Goal: Check status: Check status

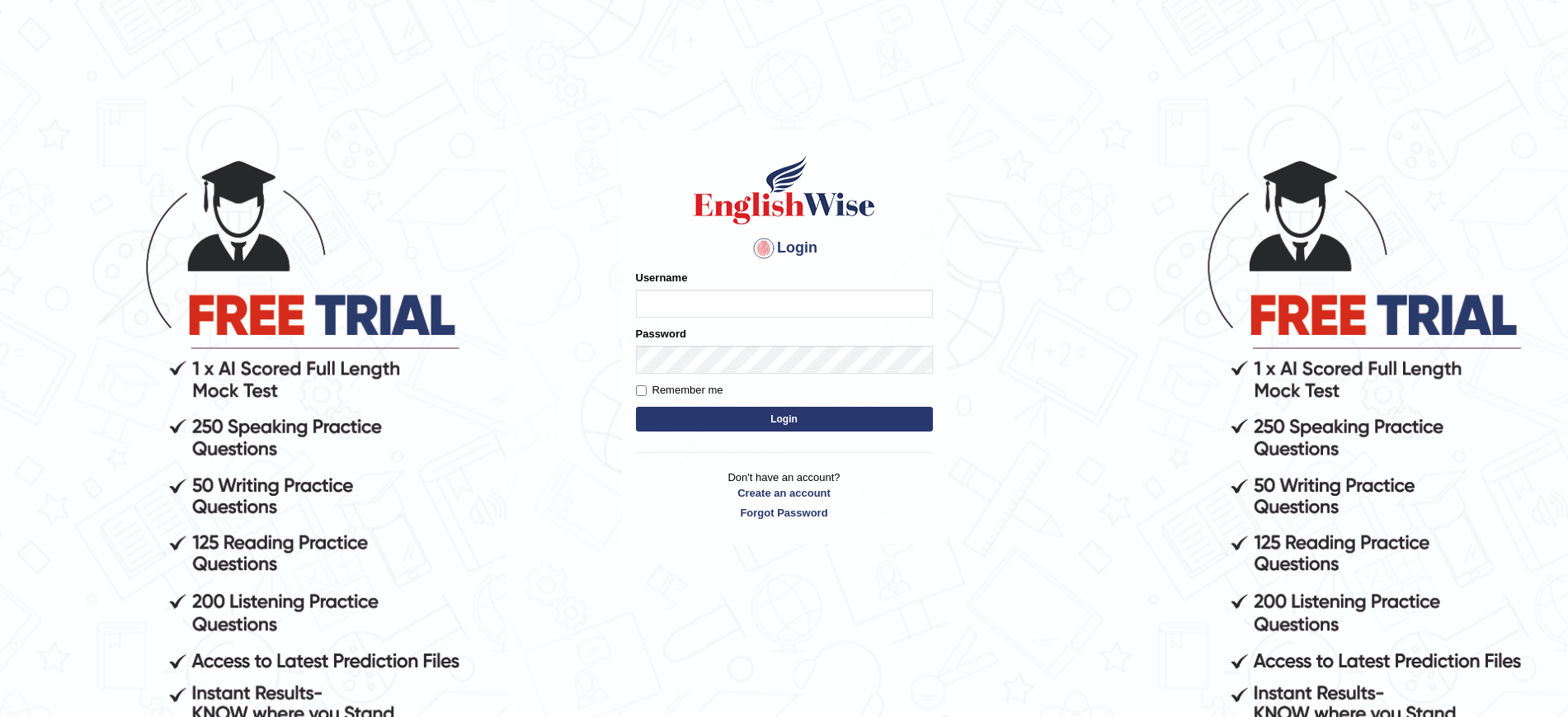
type input "JovicRecomendable"
click at [739, 418] on button "Login" at bounding box center [784, 419] width 297 height 25
type input "JovicRecomendable"
click at [813, 418] on button "Login" at bounding box center [784, 419] width 297 height 25
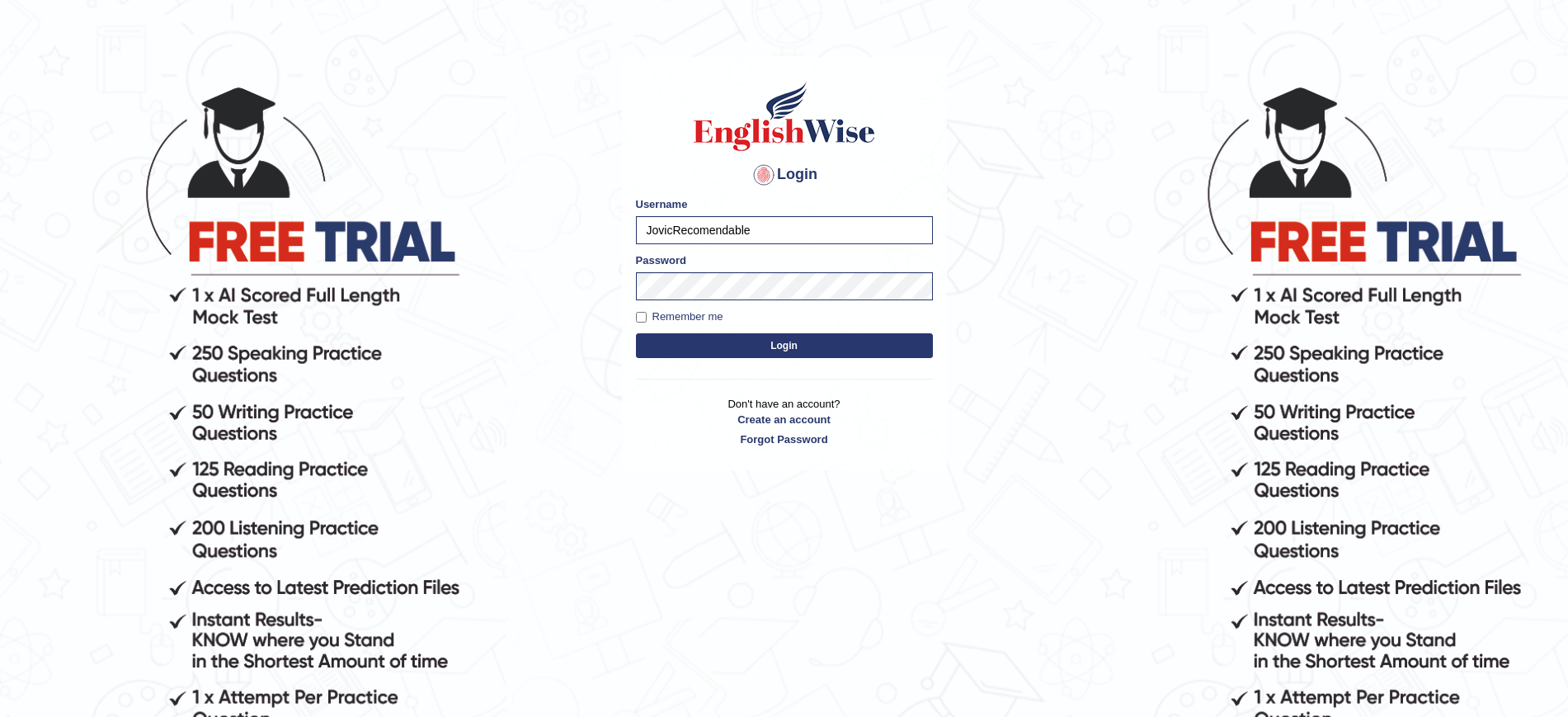
scroll to position [168, 0]
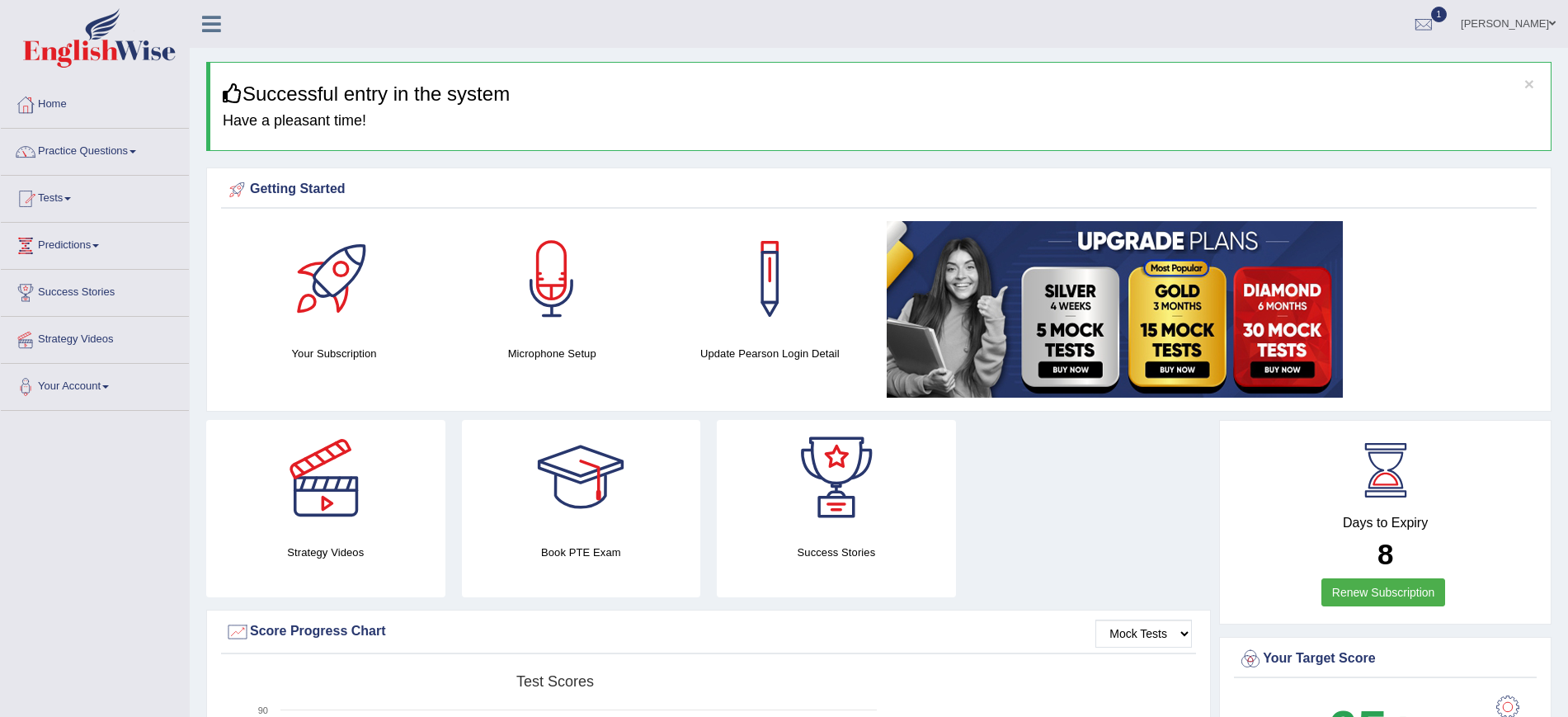
click at [1447, 14] on span "1" at bounding box center [1439, 14] width 17 height 16
click at [1305, 75] on span "Exam evaluated" at bounding box center [1325, 82] width 220 height 13
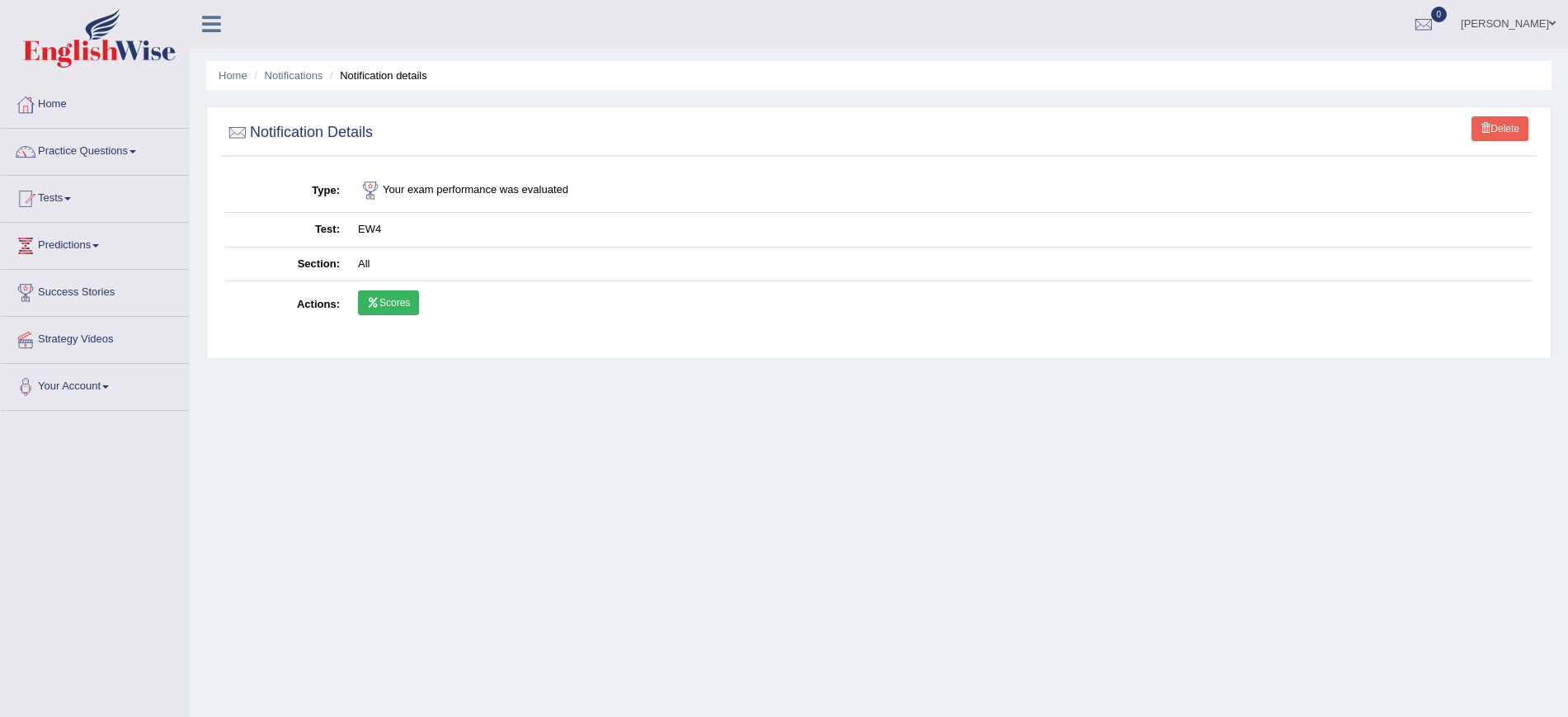
click at [397, 304] on link "Scores" at bounding box center [388, 303] width 61 height 25
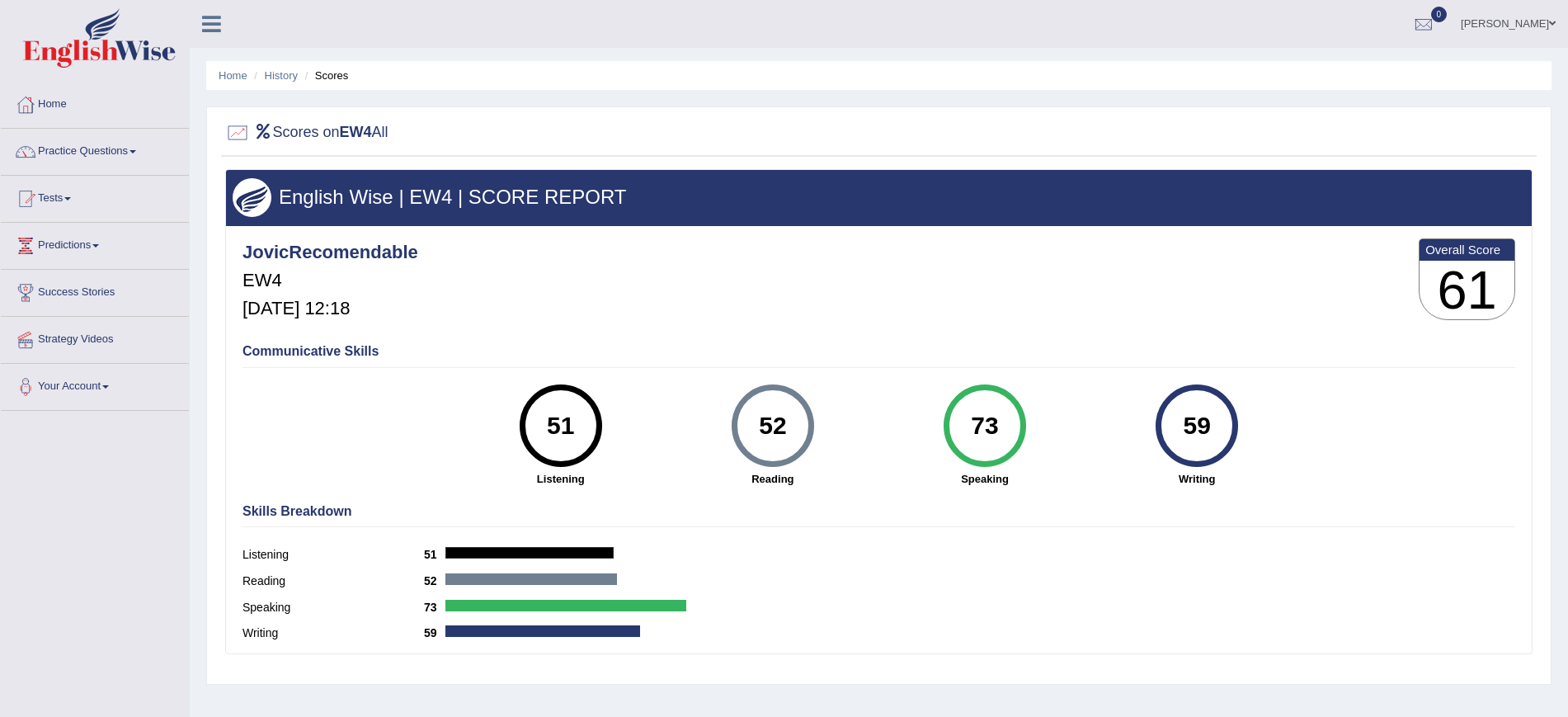
drag, startPoint x: 1189, startPoint y: 420, endPoint x: 1212, endPoint y: 420, distance: 23.0
click at [1212, 420] on div "59" at bounding box center [1197, 425] width 60 height 70
click at [1207, 434] on div "59" at bounding box center [1197, 425] width 60 height 70
drag, startPoint x: 1217, startPoint y: 426, endPoint x: 1187, endPoint y: 426, distance: 30.0
click at [1187, 426] on div "59" at bounding box center [1197, 425] width 60 height 70
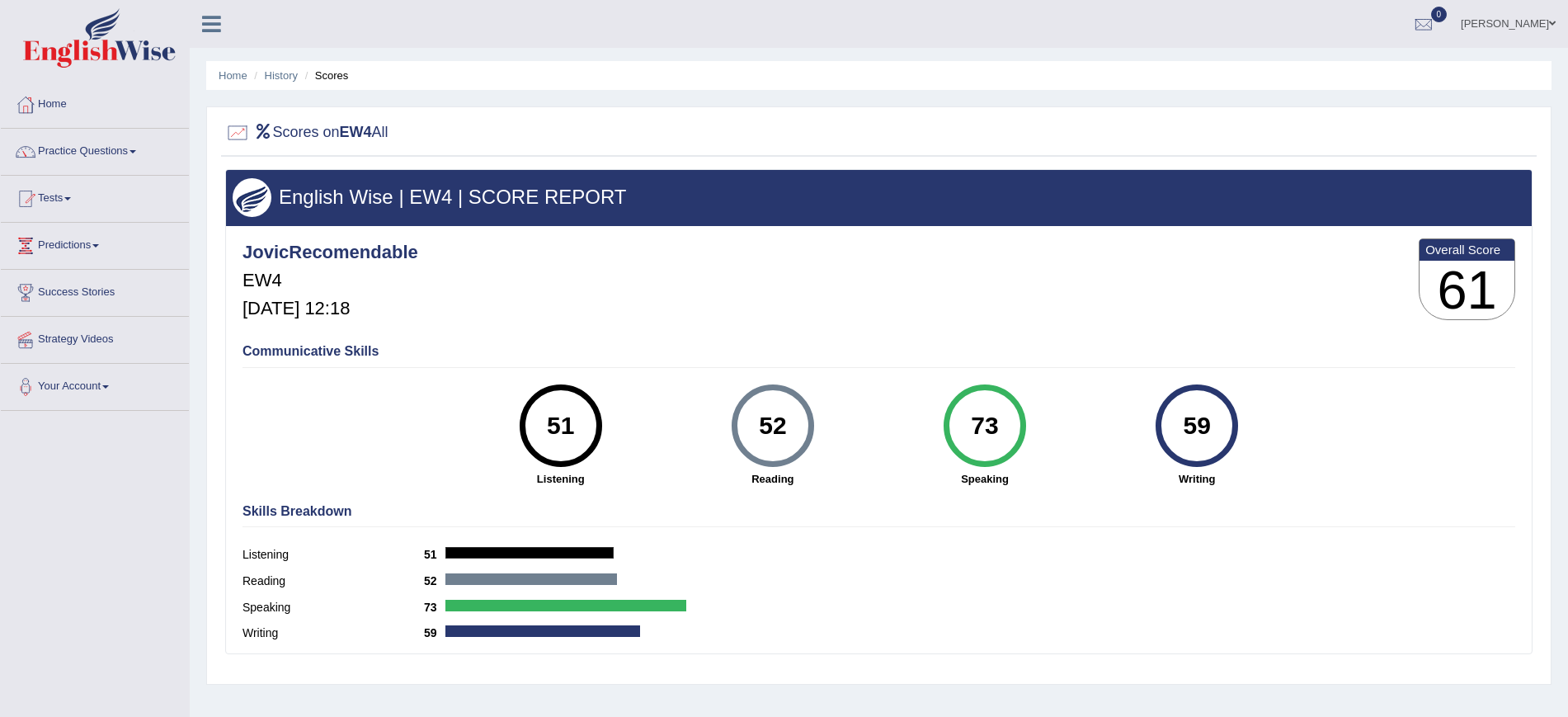
drag, startPoint x: 971, startPoint y: 432, endPoint x: 1253, endPoint y: 417, distance: 282.4
click at [1253, 384] on div "51 Listening 52 [GEOGRAPHIC_DATA] 73 Speaking 59 Writing" at bounding box center [879, 384] width 1273 height 0
click at [989, 429] on div "73" at bounding box center [984, 425] width 60 height 70
drag, startPoint x: 1003, startPoint y: 425, endPoint x: 974, endPoint y: 424, distance: 29.0
click at [974, 424] on div "73" at bounding box center [984, 425] width 60 height 70
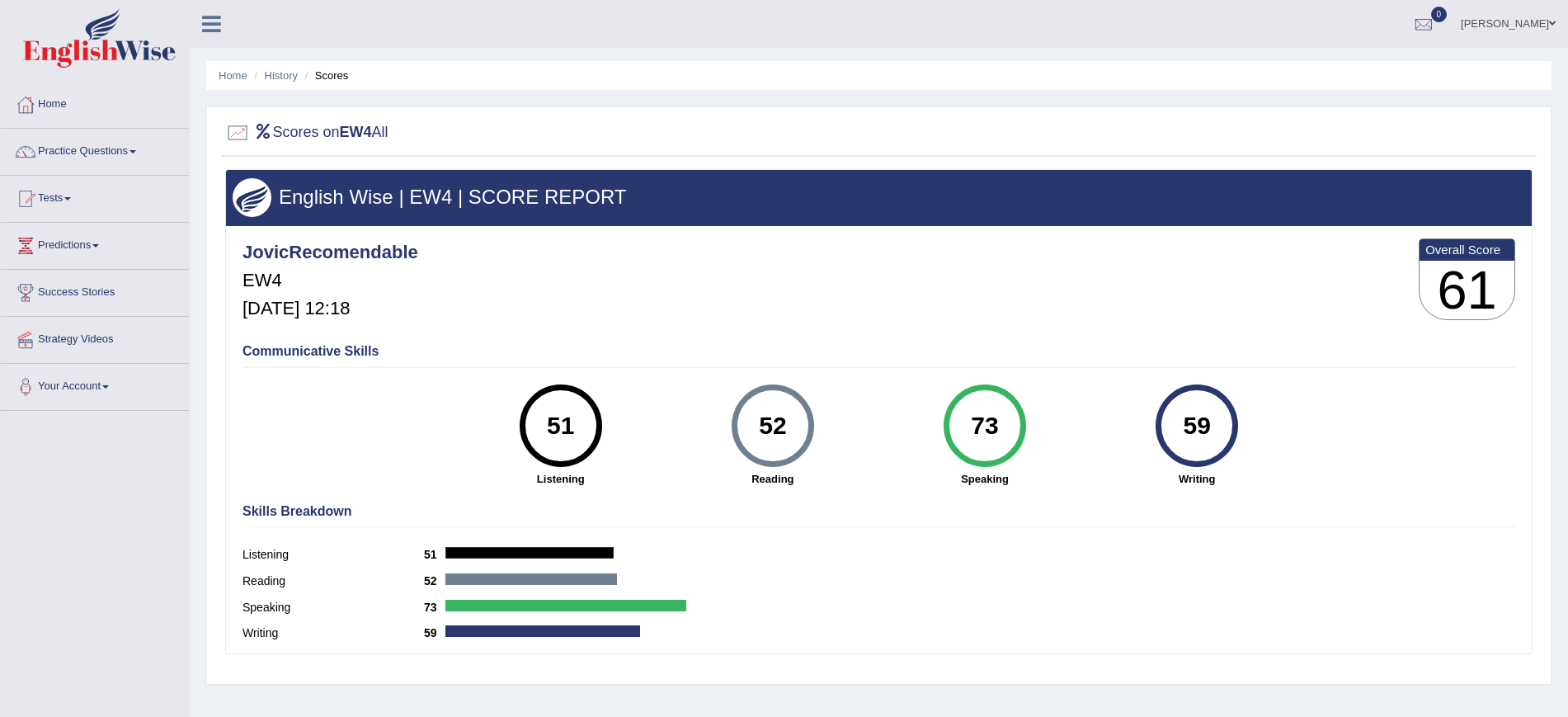
drag, startPoint x: 543, startPoint y: 424, endPoint x: 665, endPoint y: 416, distance: 122.3
click at [647, 416] on div "51 Listening" at bounding box center [560, 435] width 212 height 102
drag, startPoint x: 762, startPoint y: 417, endPoint x: 797, endPoint y: 418, distance: 35.0
click at [797, 418] on div "52" at bounding box center [772, 425] width 60 height 70
click at [591, 434] on div "51" at bounding box center [561, 425] width 82 height 82
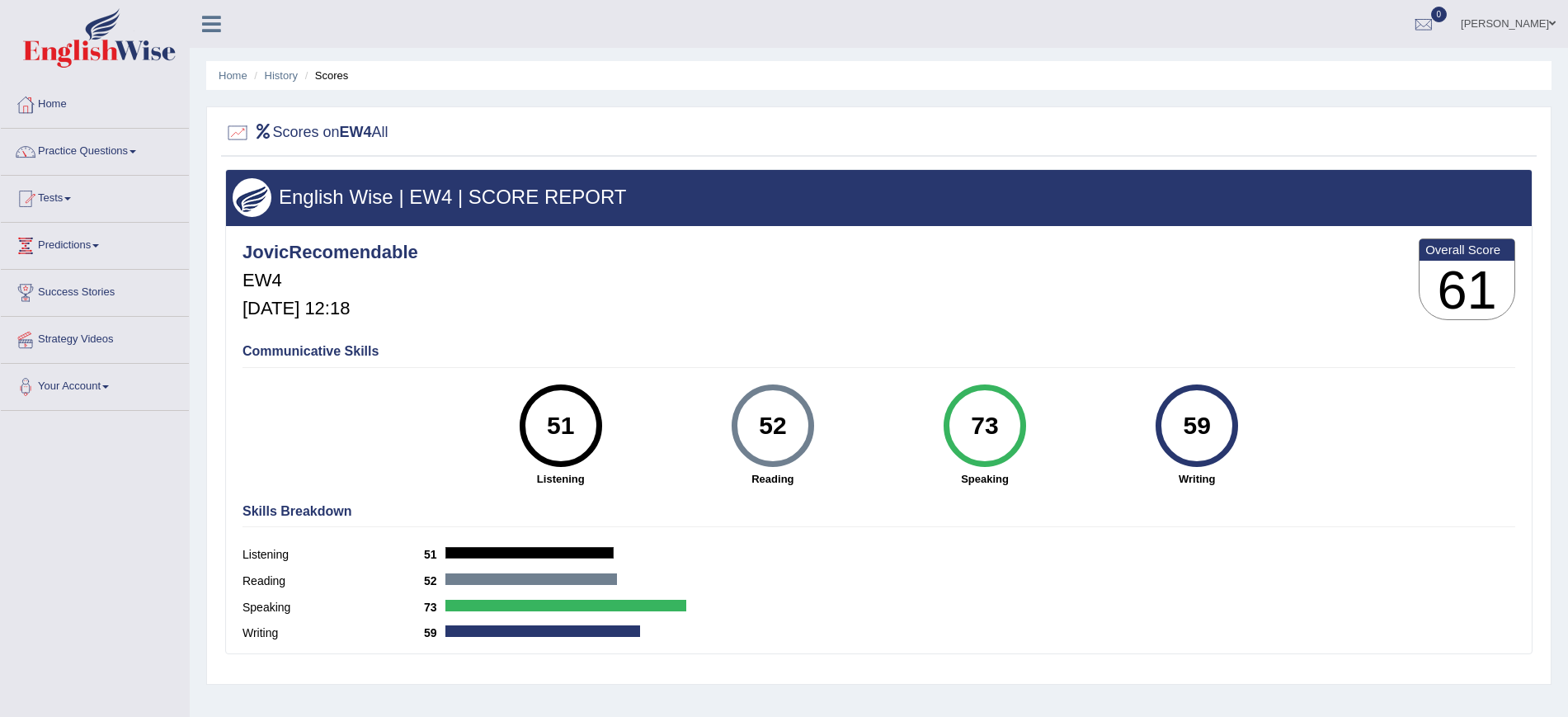
drag, startPoint x: 540, startPoint y: 424, endPoint x: 787, endPoint y: 417, distance: 247.1
click at [787, 384] on div "51 Listening 52 [GEOGRAPHIC_DATA] 73 Speaking 59 Writing" at bounding box center [879, 384] width 1273 height 0
click at [372, 312] on h5 "[DATE] 12:18" at bounding box center [330, 309] width 175 height 20
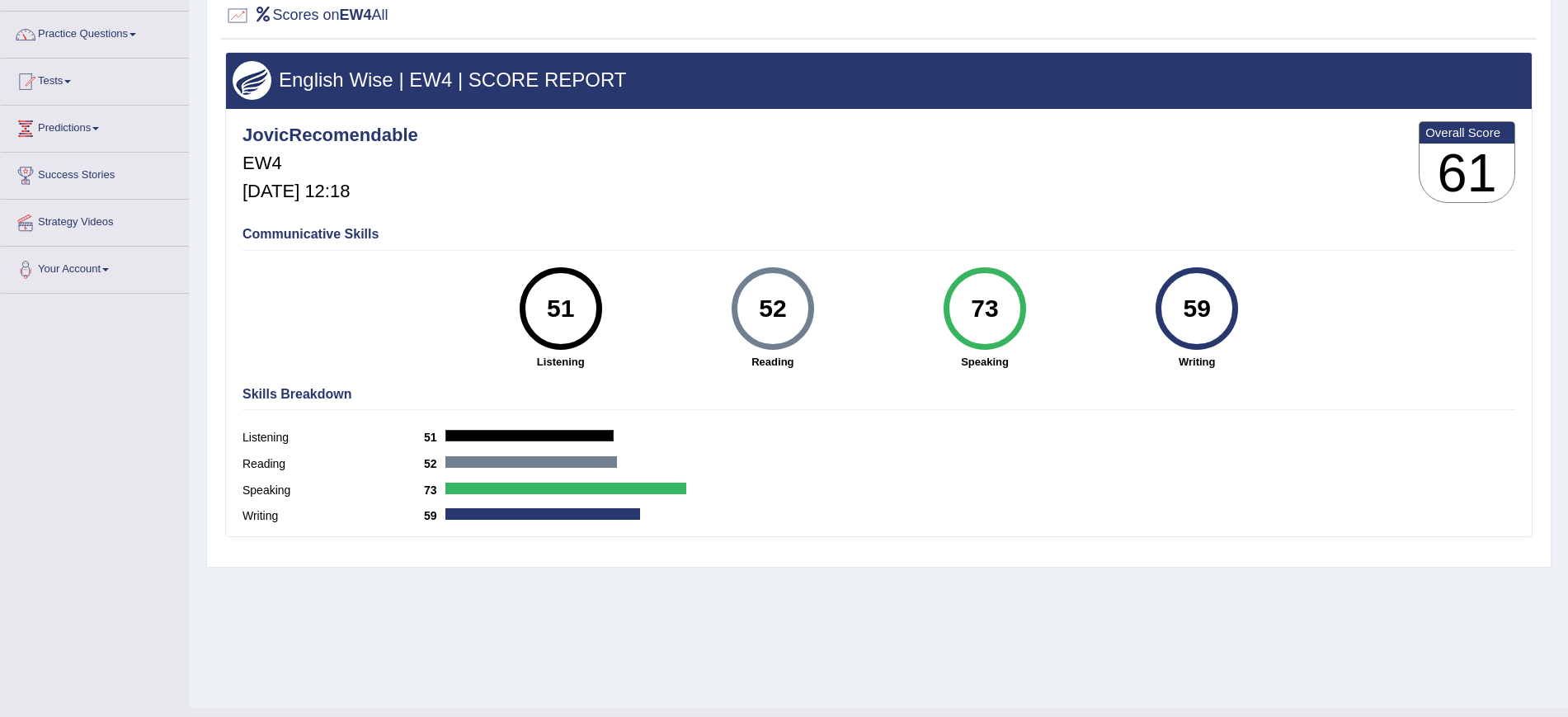
scroll to position [149, 0]
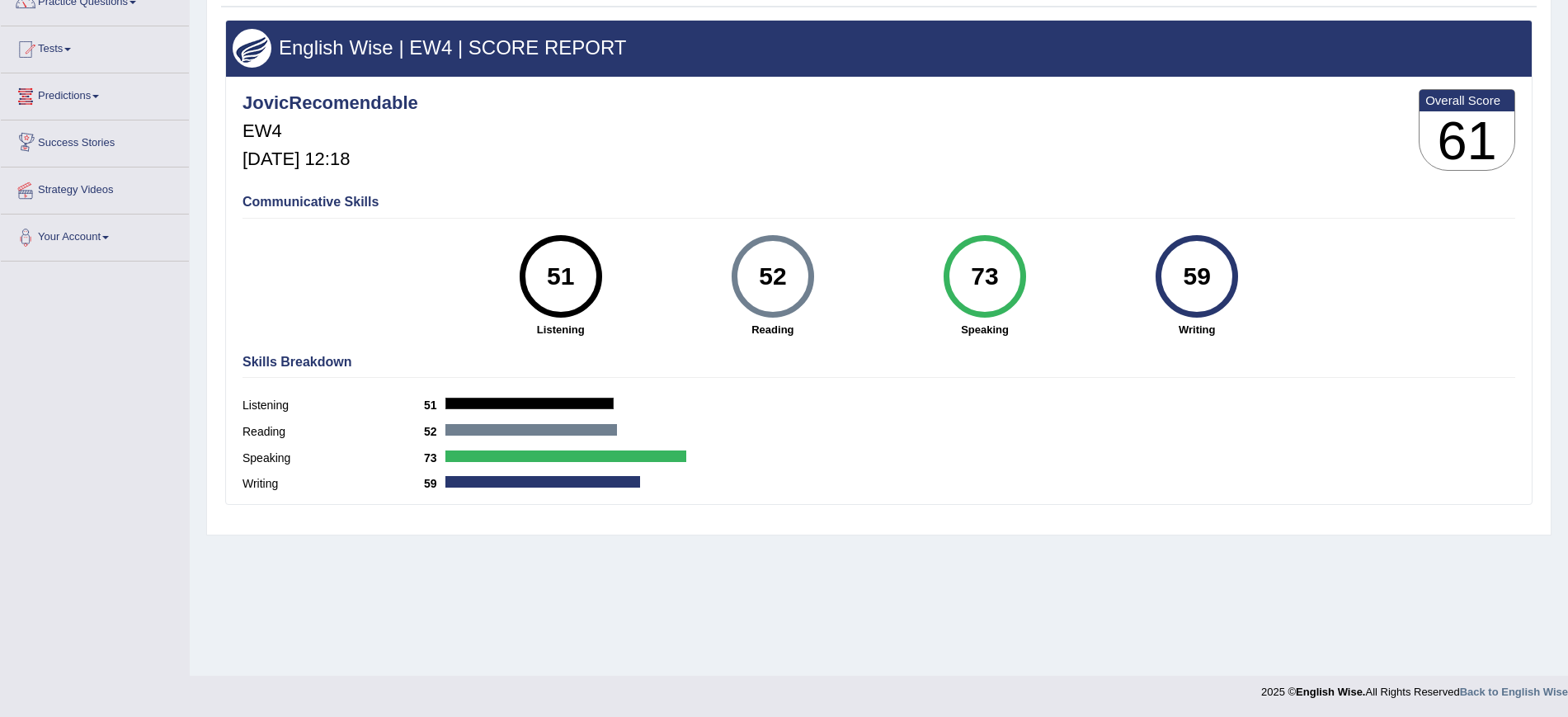
click at [279, 201] on h4 "Communicative Skills" at bounding box center [879, 202] width 1273 height 15
click at [240, 42] on img at bounding box center [252, 48] width 39 height 39
click at [376, 40] on h3 "English Wise | EW4 | SCORE REPORT" at bounding box center [878, 48] width 1292 height 22
